Goal: Find specific page/section: Find specific page/section

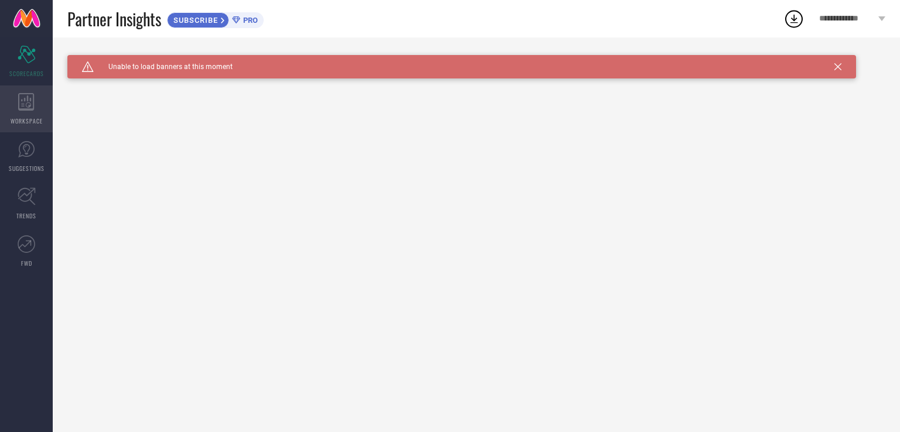
click at [7, 100] on div "WORKSPACE" at bounding box center [26, 109] width 53 height 47
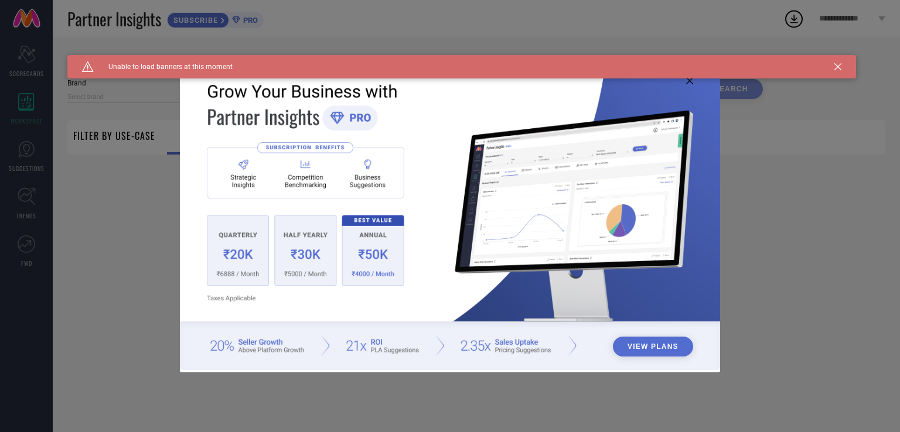
type input "1 STOP FASHION"
type input "All"
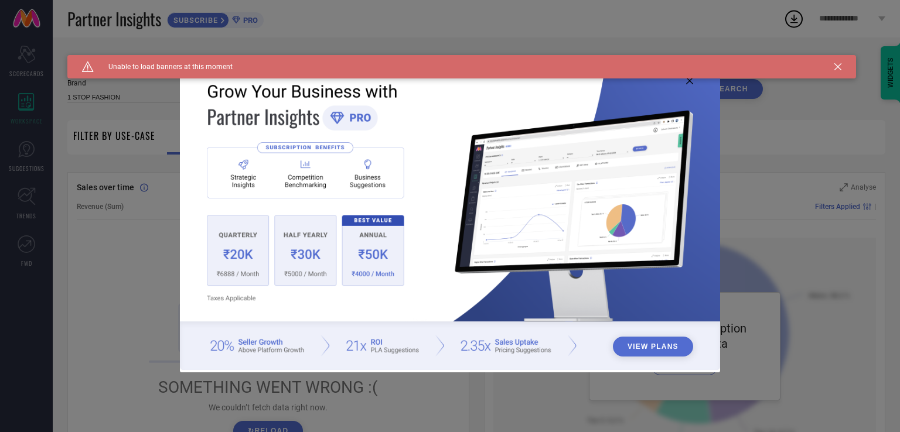
click at [648, 347] on button "View Plans" at bounding box center [653, 347] width 80 height 20
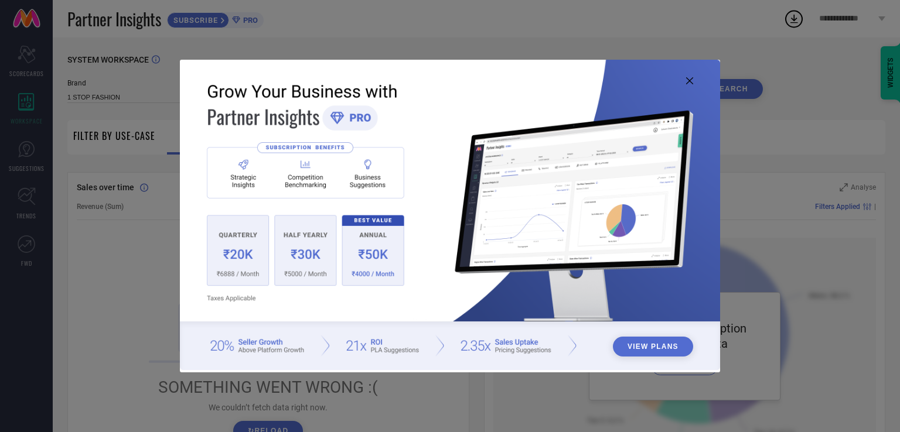
click at [118, 132] on div "View Plans" at bounding box center [450, 216] width 900 height 432
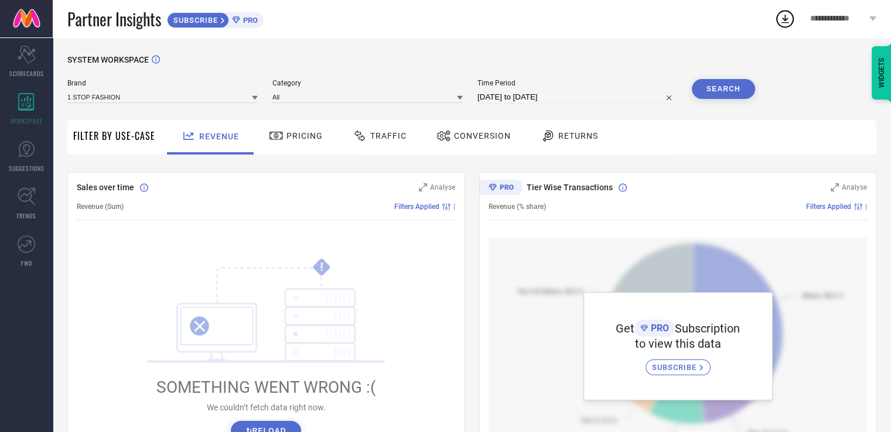
click at [279, 138] on icon at bounding box center [275, 136] width 13 height 8
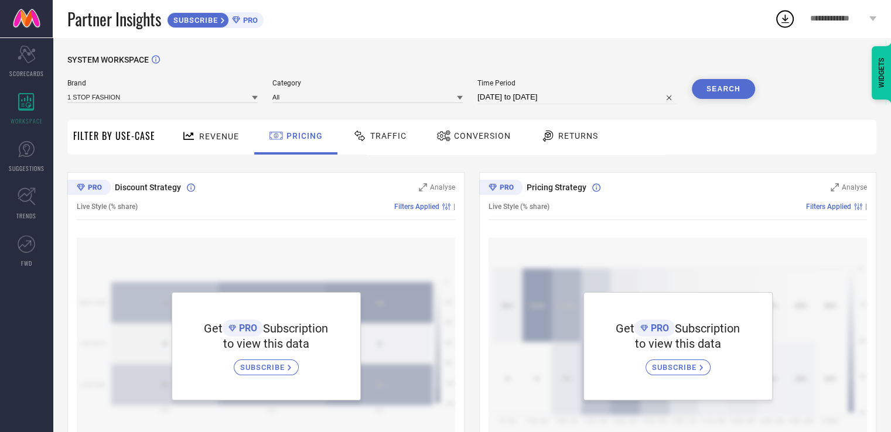
click at [396, 134] on span "Traffic" at bounding box center [388, 135] width 36 height 9
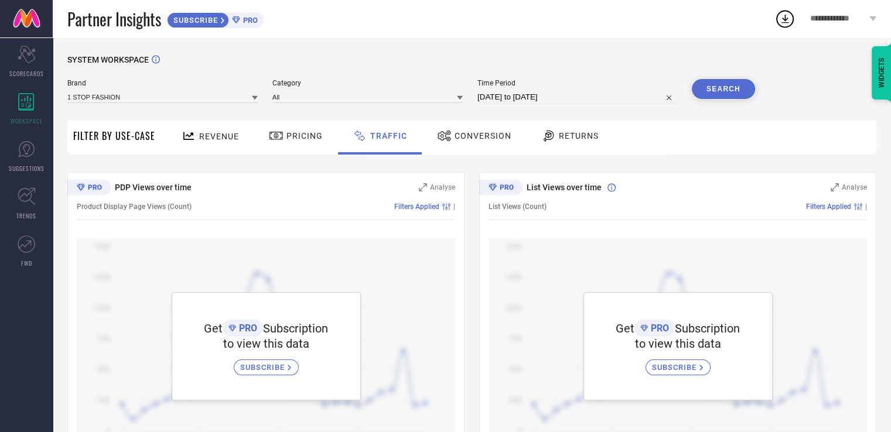
click at [170, 88] on div "Brand 1 STOP FASHION" at bounding box center [162, 91] width 190 height 25
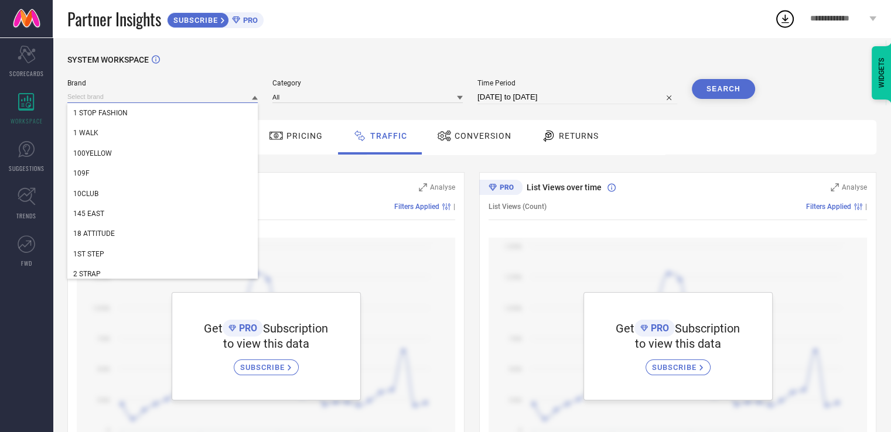
click at [169, 94] on input at bounding box center [162, 97] width 190 height 12
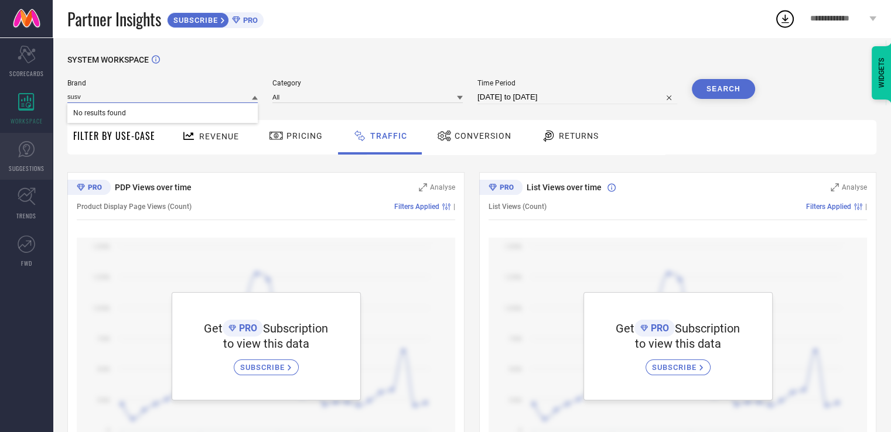
type input "susv"
click at [6, 148] on link "SUGGESTIONS" at bounding box center [26, 156] width 53 height 47
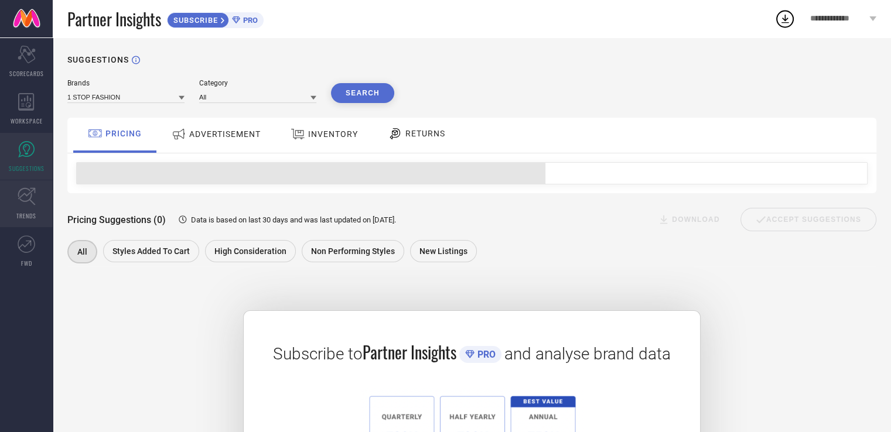
click at [30, 202] on icon at bounding box center [27, 196] width 18 height 18
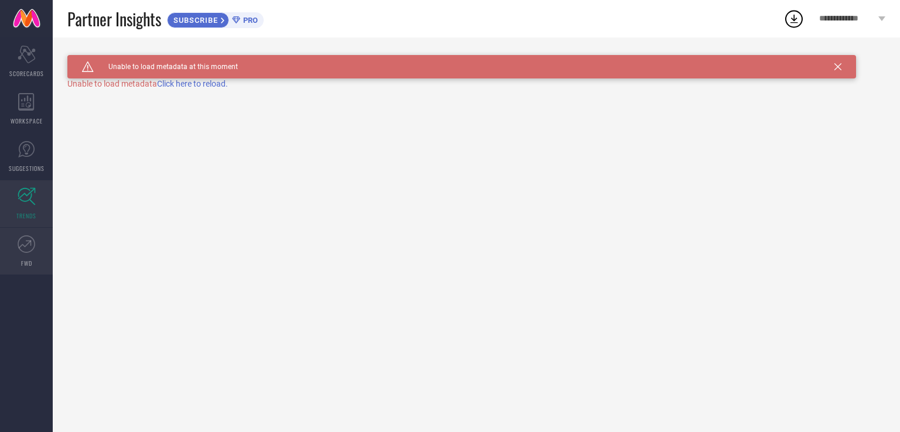
click at [32, 244] on icon at bounding box center [27, 244] width 18 height 18
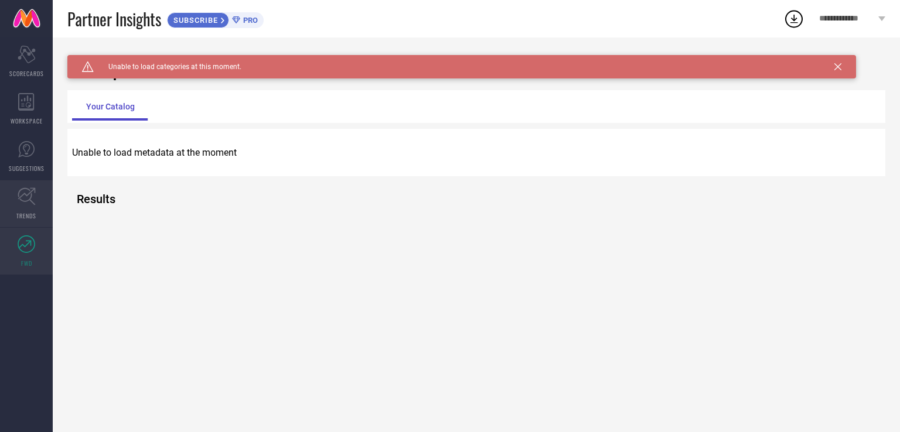
click at [26, 207] on link "TRENDS" at bounding box center [26, 203] width 53 height 47
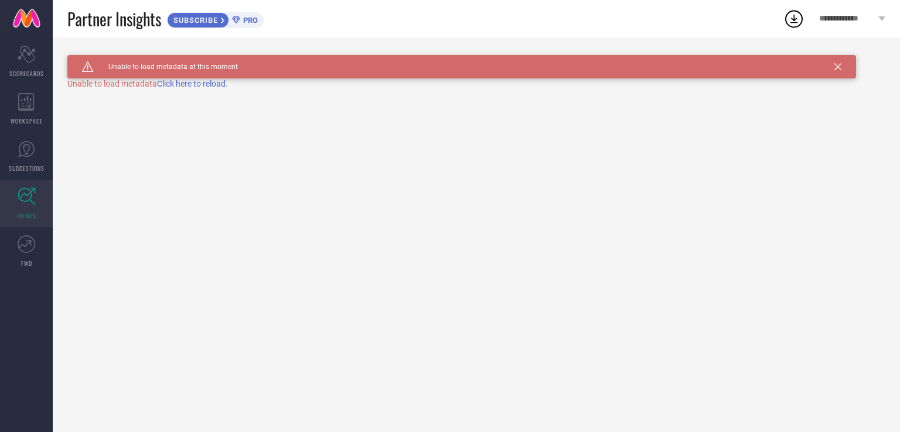
click at [217, 83] on span "Click here to reload." at bounding box center [192, 83] width 71 height 9
